Goal: Transaction & Acquisition: Purchase product/service

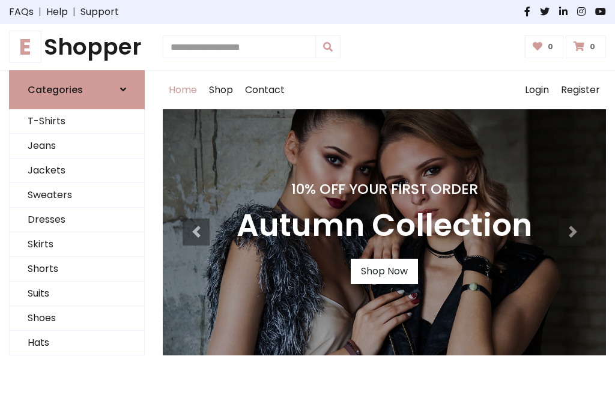
click at [307, 198] on h4 "10% Off Your First Order" at bounding box center [384, 189] width 295 height 17
click at [384, 271] on link "Shop Now" at bounding box center [384, 271] width 67 height 25
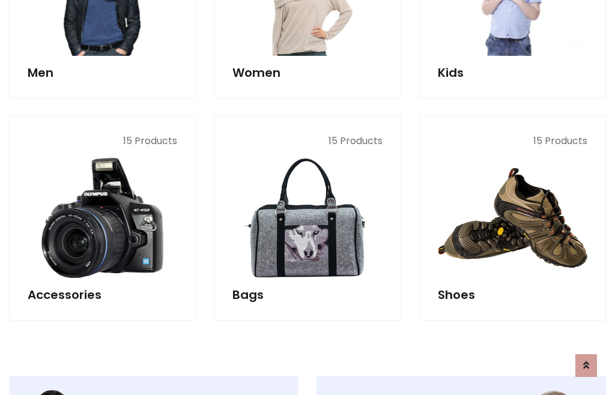
scroll to position [1197, 0]
